Goal: Check status: Check status

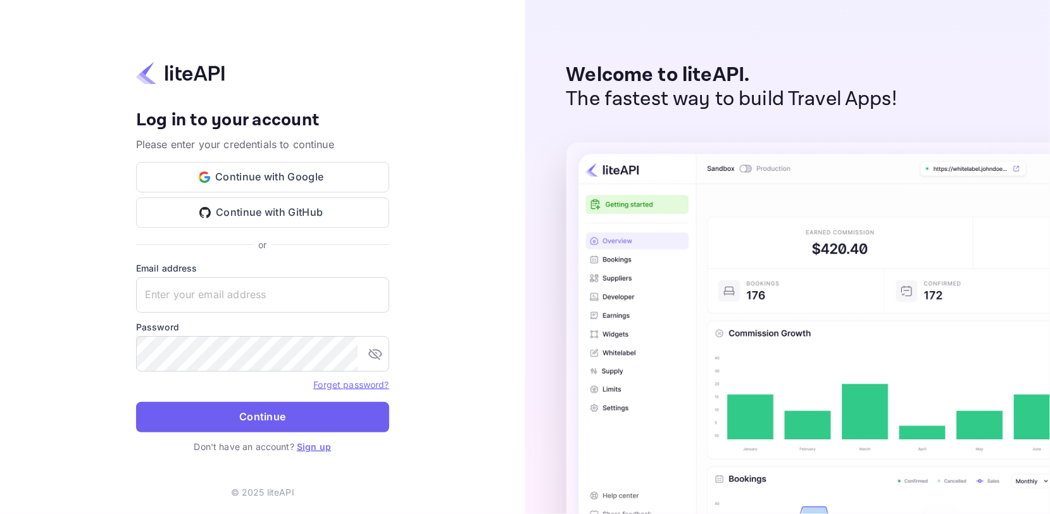
type input "adminpassword_support@yandex-team.ru"
click at [260, 427] on button "Continue" at bounding box center [262, 417] width 253 height 30
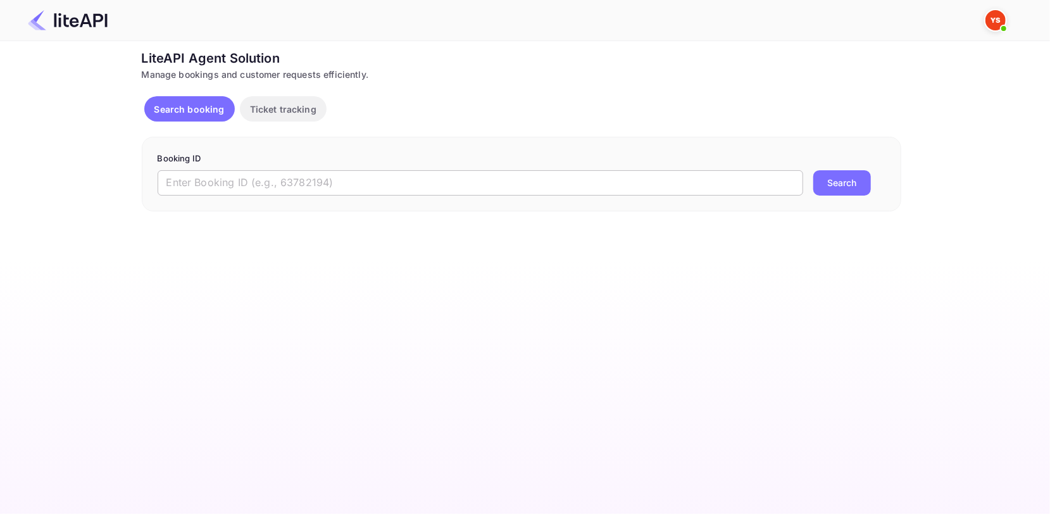
click at [322, 190] on input "text" at bounding box center [481, 182] width 646 height 25
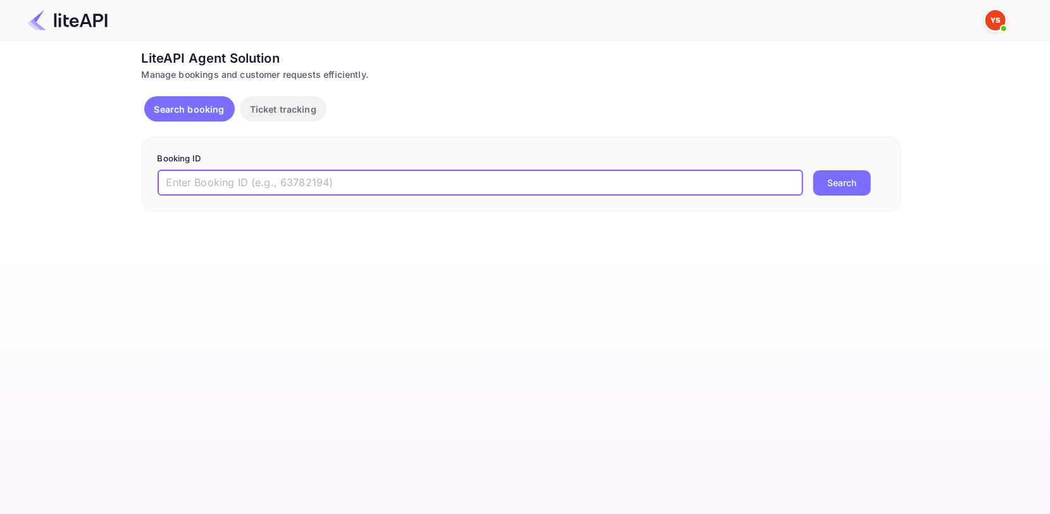
paste input "8677378"
type input "8677378"
click at [844, 189] on button "Search" at bounding box center [842, 182] width 58 height 25
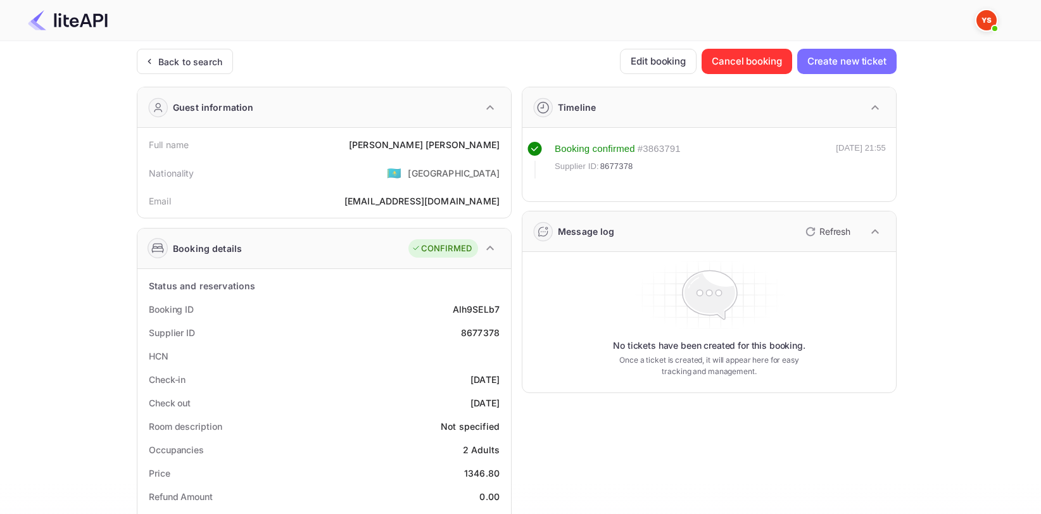
click at [478, 139] on div "[PERSON_NAME]" at bounding box center [424, 144] width 151 height 13
click at [465, 144] on div "[PERSON_NAME]" at bounding box center [424, 144] width 151 height 13
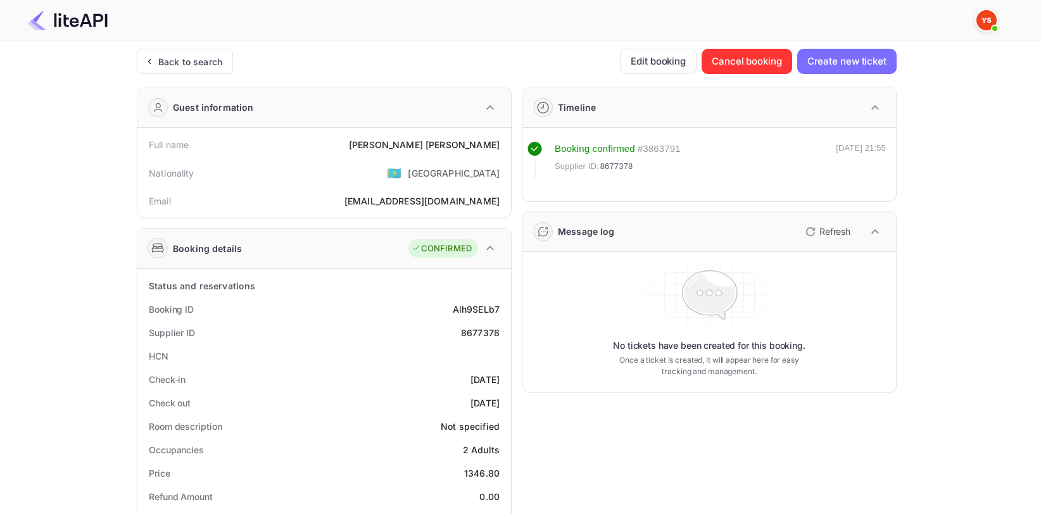
click at [489, 146] on div "[PERSON_NAME]" at bounding box center [424, 144] width 151 height 13
copy div "[PERSON_NAME]"
click at [470, 327] on div "8677378" at bounding box center [480, 332] width 39 height 13
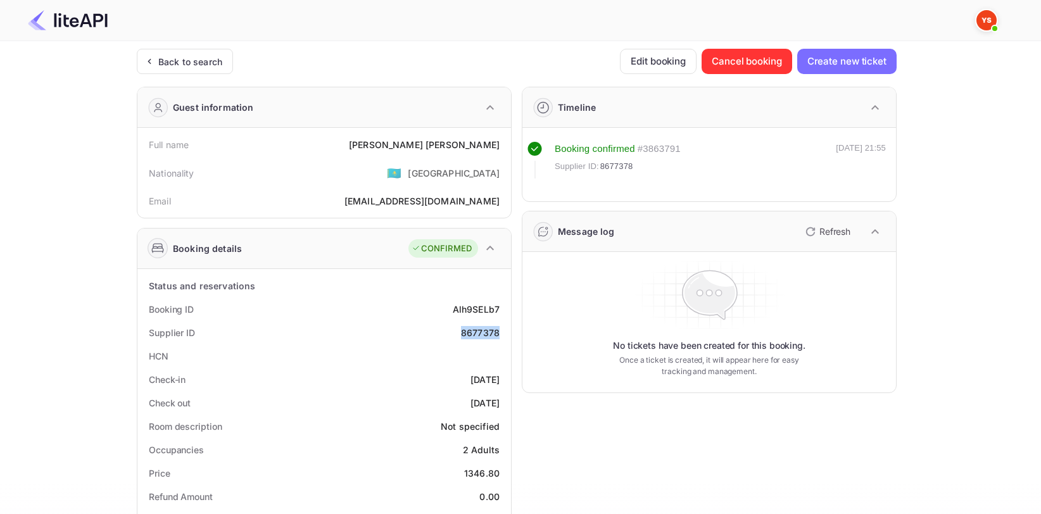
click at [470, 327] on div "8677378" at bounding box center [480, 332] width 39 height 13
copy div "8677378"
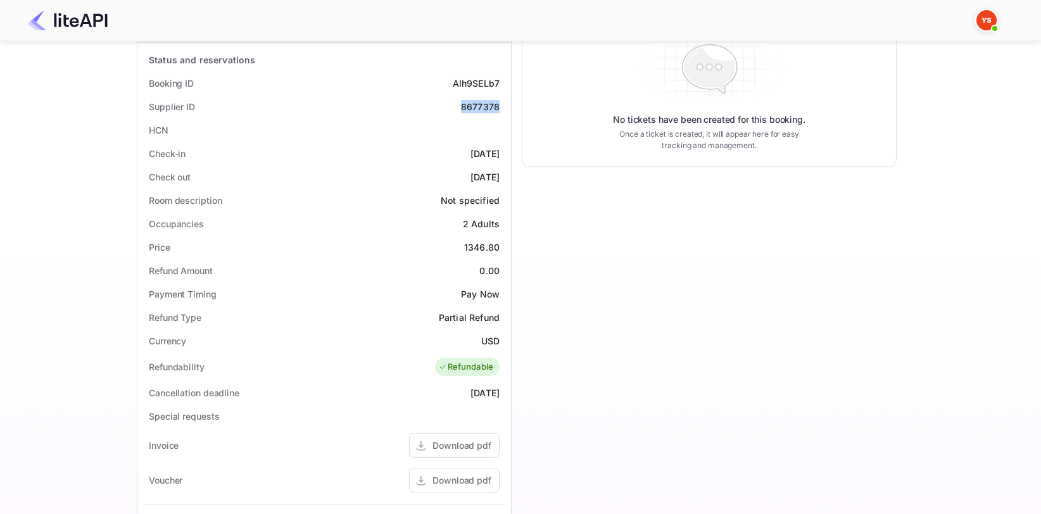
scroll to position [253, 0]
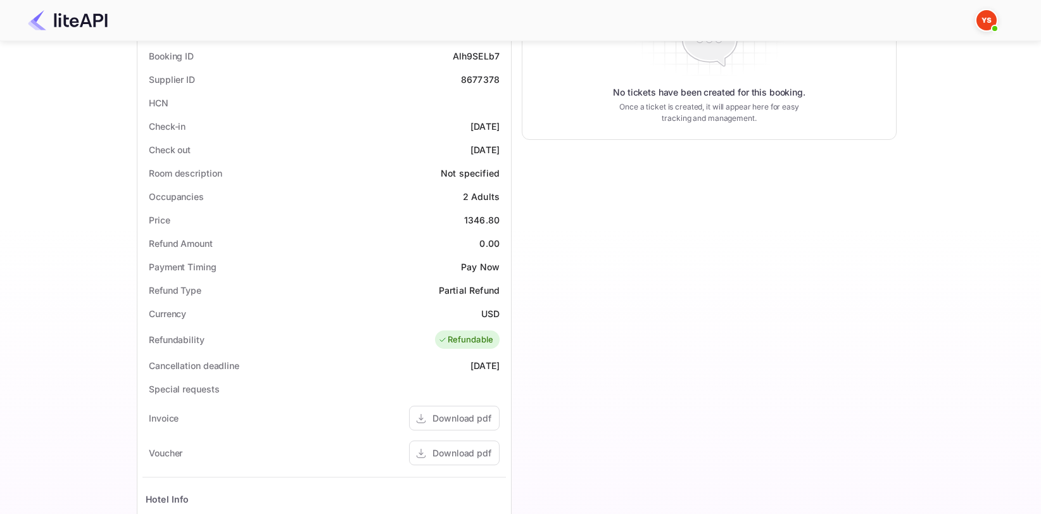
click at [485, 220] on div "1346.80" at bounding box center [481, 219] width 35 height 13
copy div "1346.80"
click at [491, 307] on div "USD" at bounding box center [490, 313] width 18 height 13
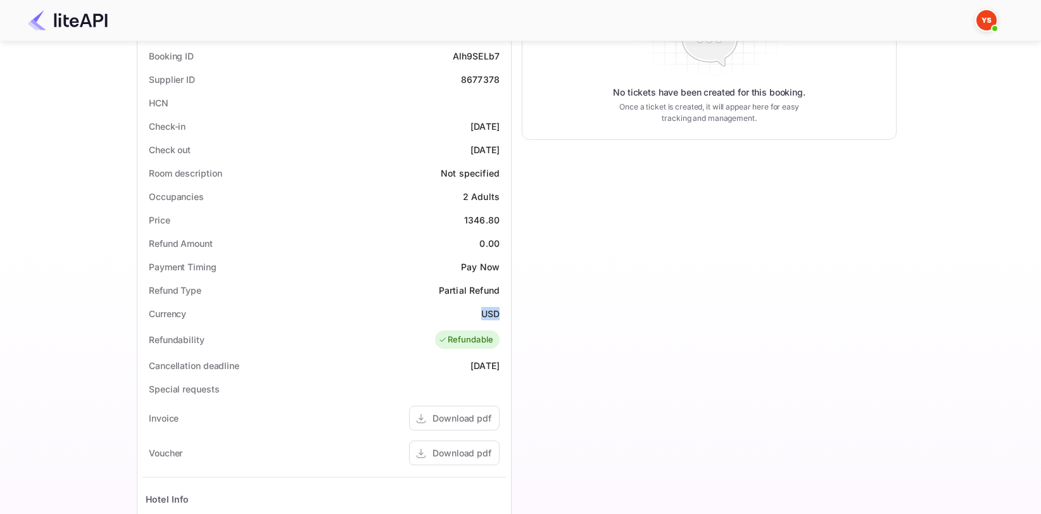
copy div "USD"
